Goal: Obtain resource: Download file/media

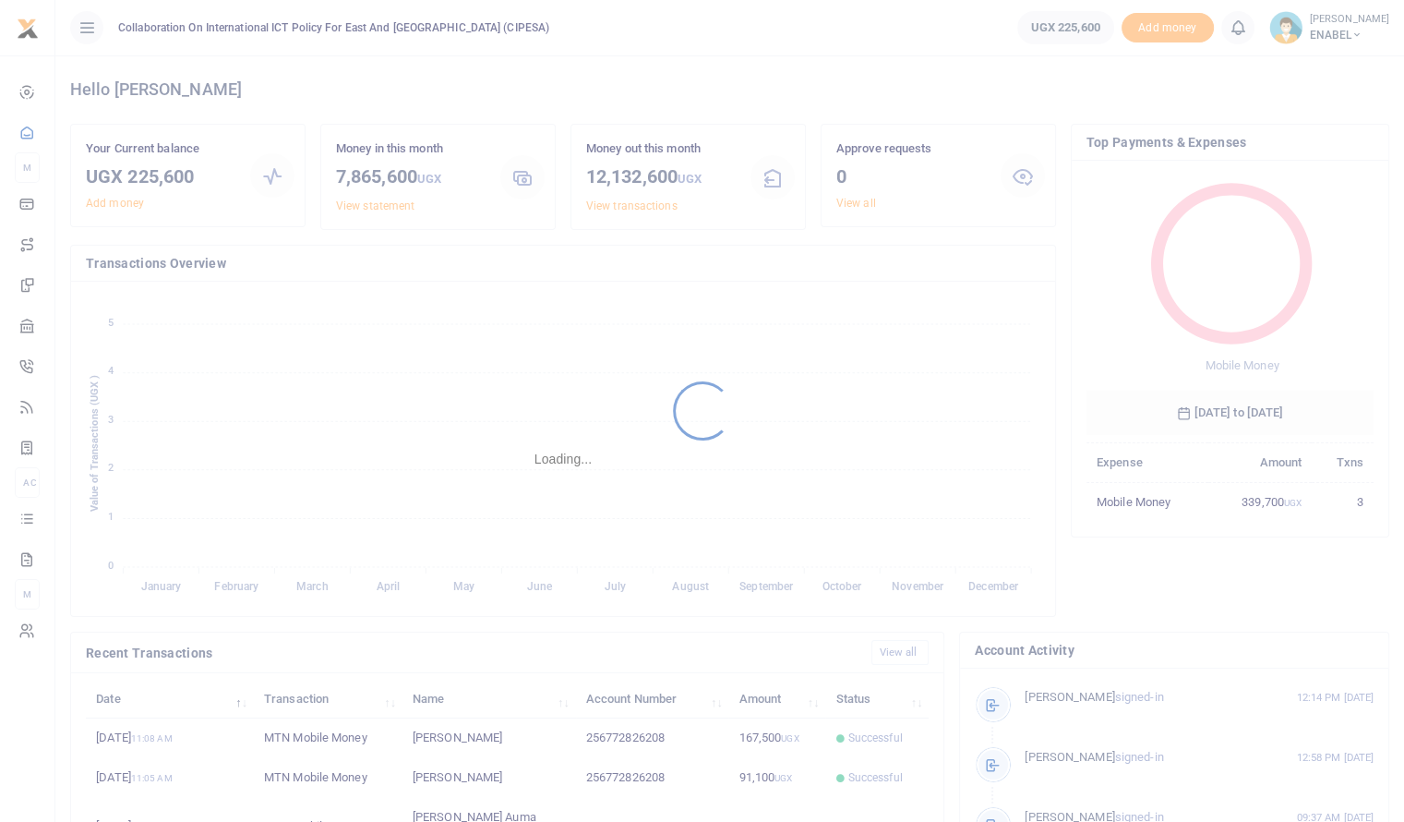
scroll to position [245, 273]
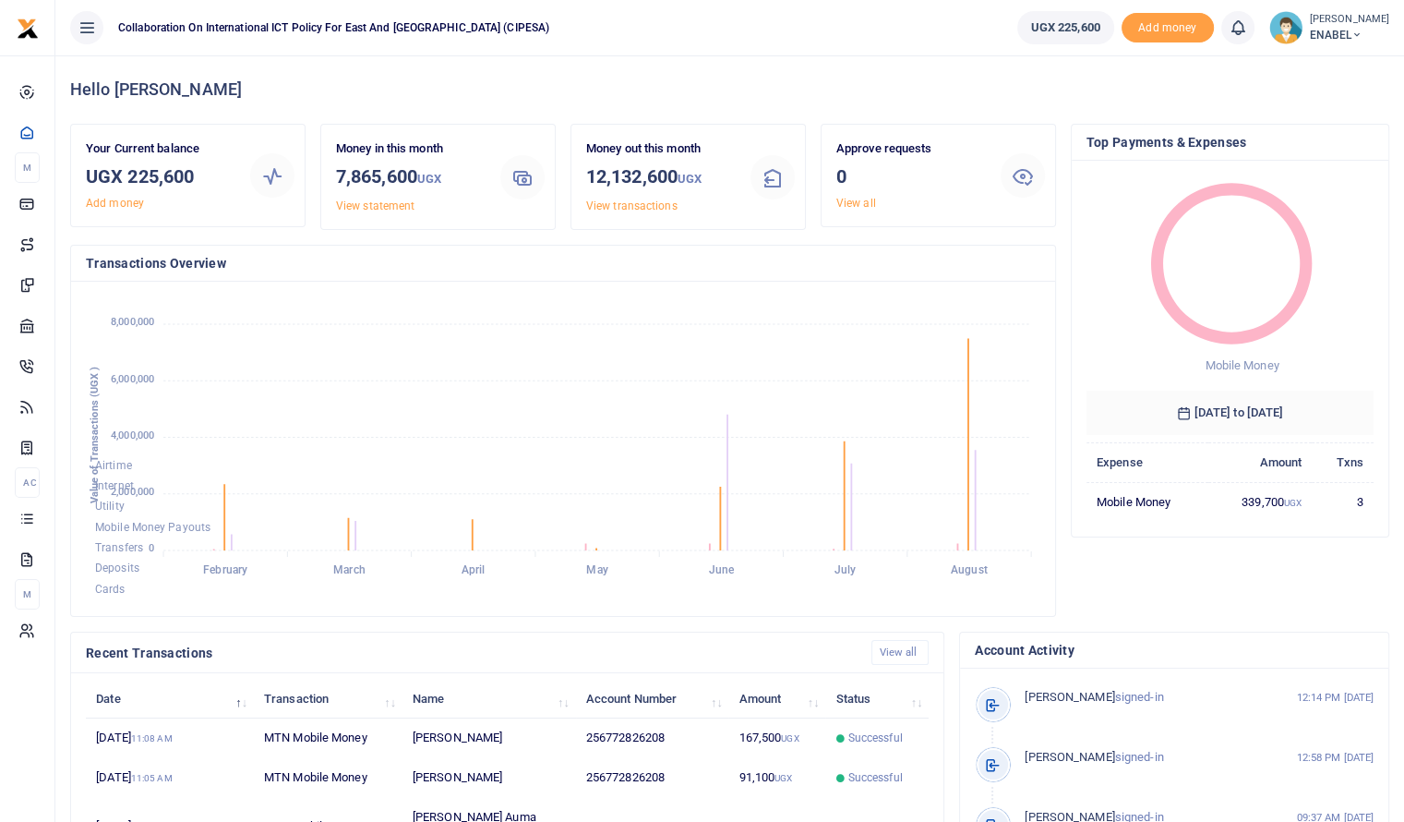
click at [1344, 35] on span "ENABEL" at bounding box center [1349, 35] width 79 height 17
click at [1172, 90] on h4 "Hello Gerald" at bounding box center [729, 89] width 1319 height 20
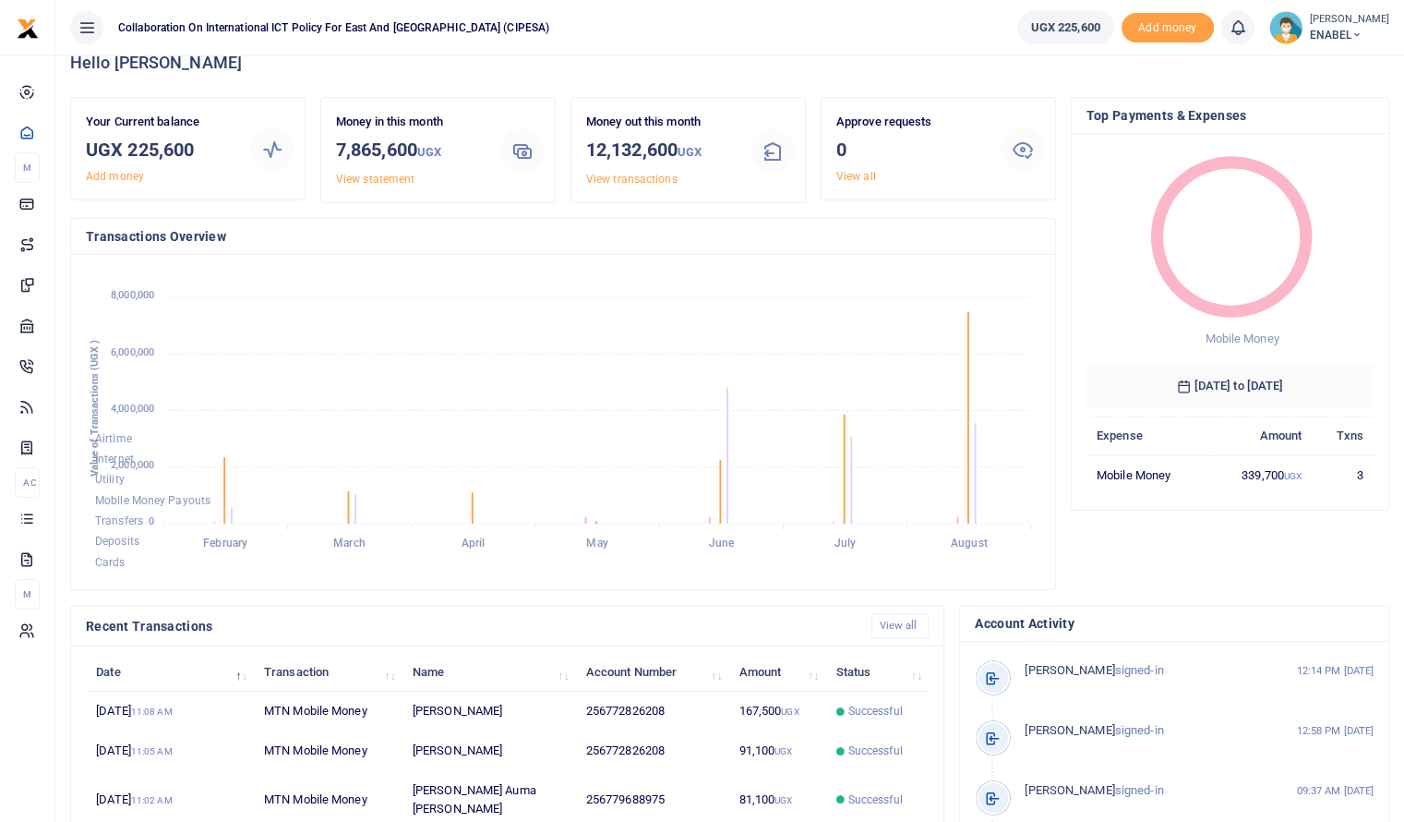
scroll to position [0, 0]
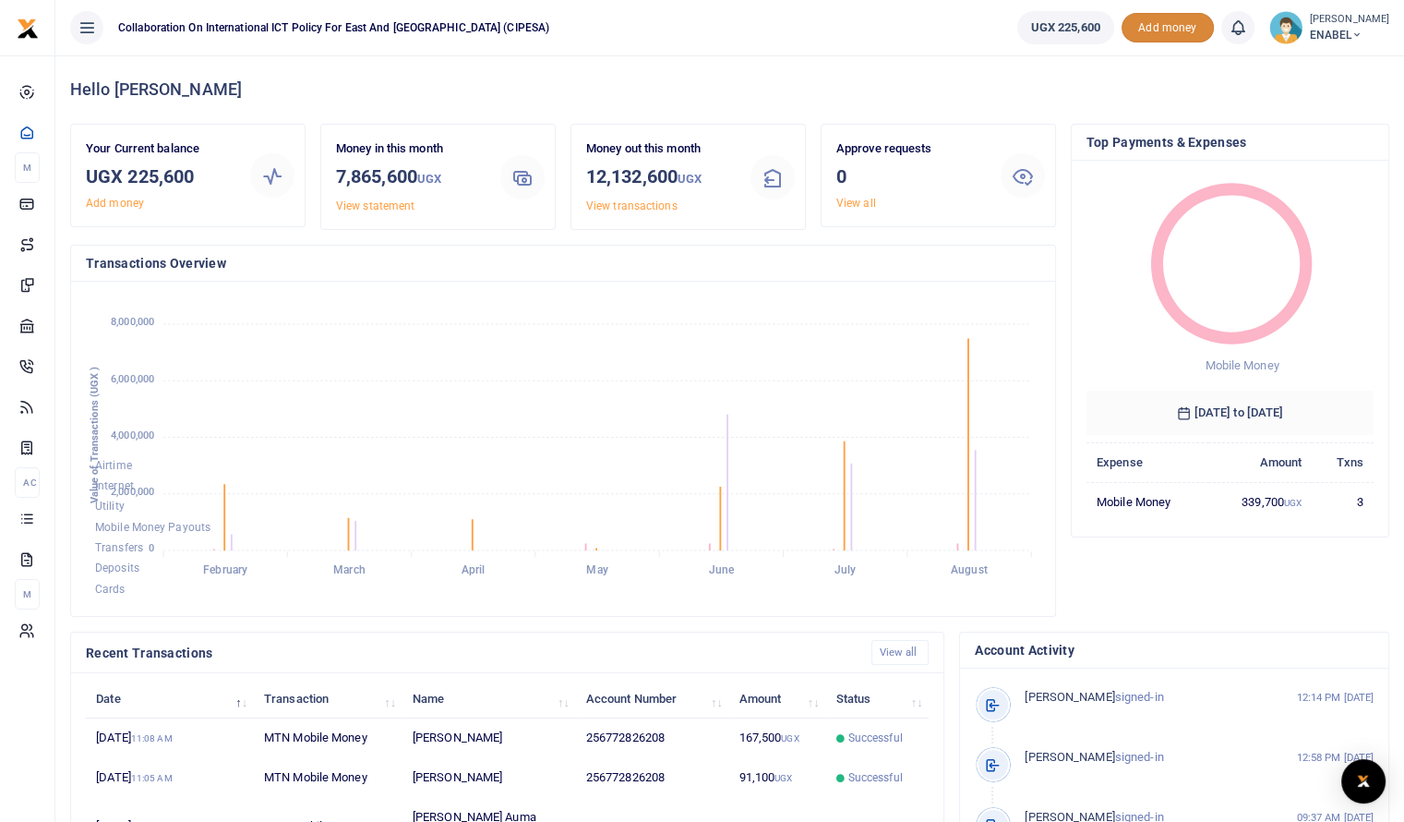
click at [1163, 28] on span "Add money" at bounding box center [1168, 28] width 92 height 30
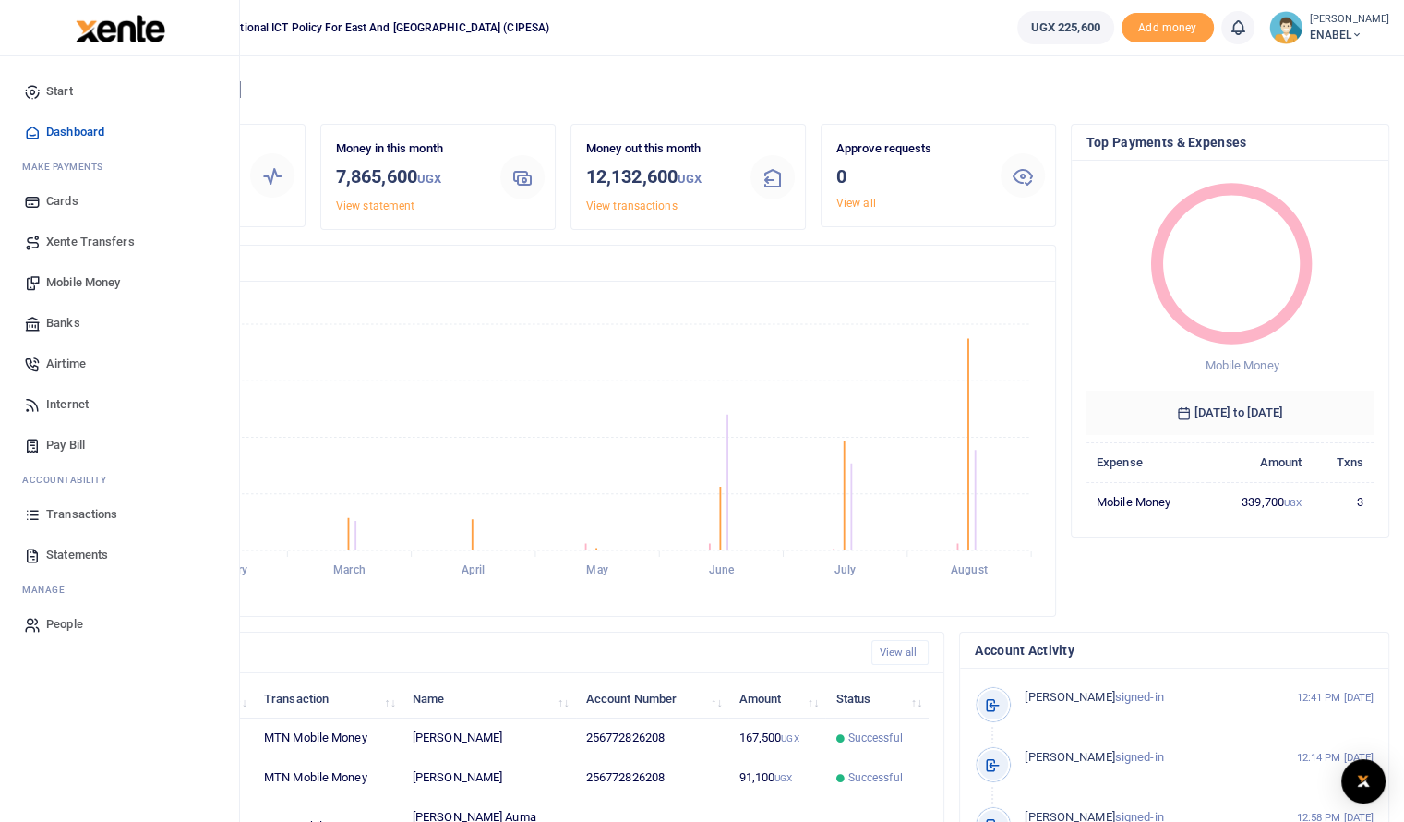
click at [71, 280] on span "Mobile Money" at bounding box center [83, 282] width 74 height 18
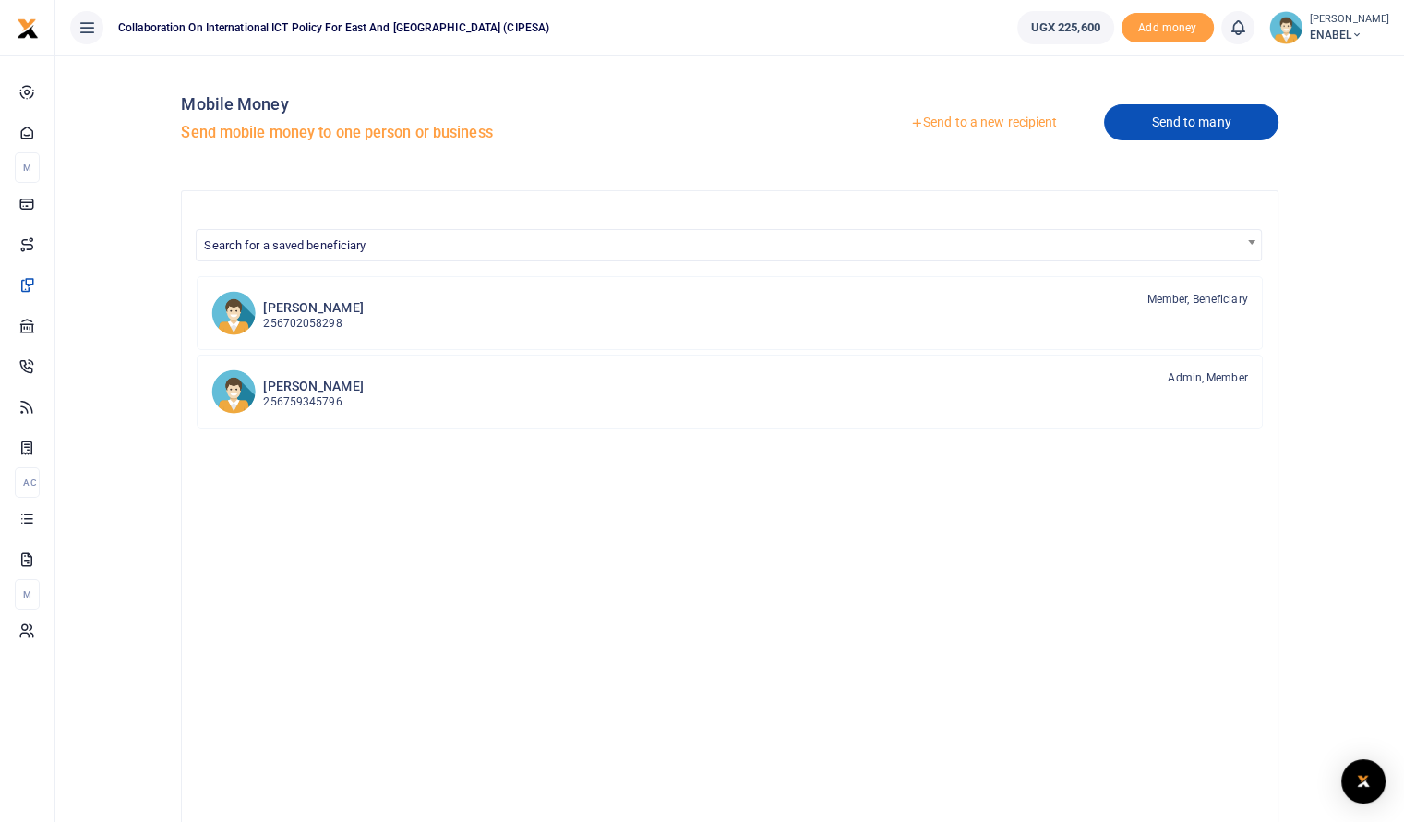
click at [1171, 126] on link "Send to many" at bounding box center [1191, 122] width 174 height 36
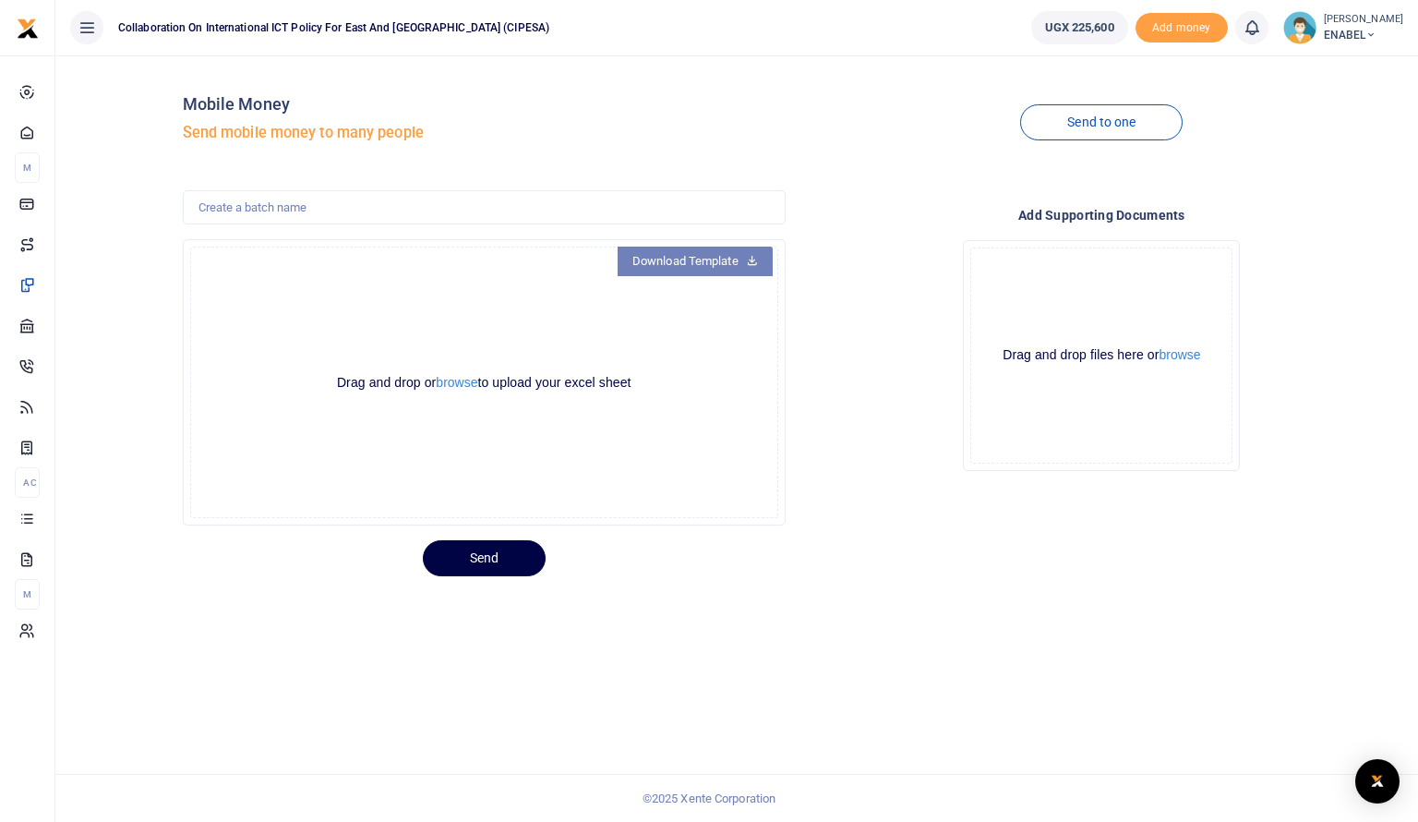
click at [678, 268] on link "Download Template" at bounding box center [695, 261] width 155 height 30
